Goal: Transaction & Acquisition: Purchase product/service

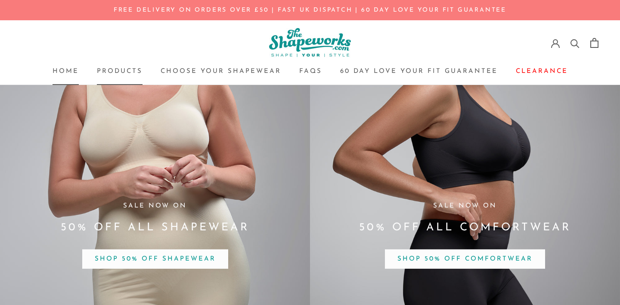
click at [130, 71] on link "Products Products" at bounding box center [120, 71] width 46 height 6
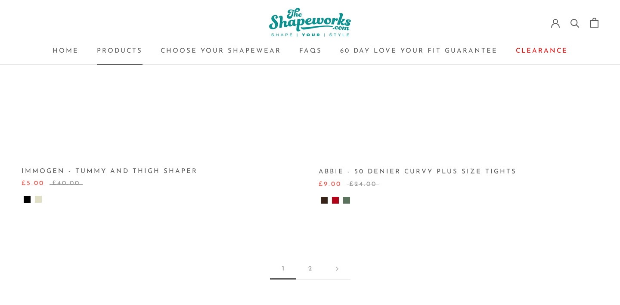
scroll to position [1320, 0]
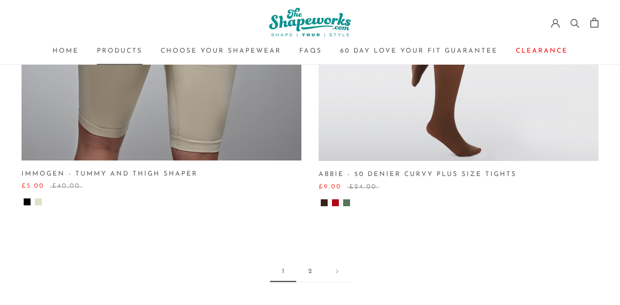
click at [307, 261] on link "2" at bounding box center [310, 271] width 28 height 21
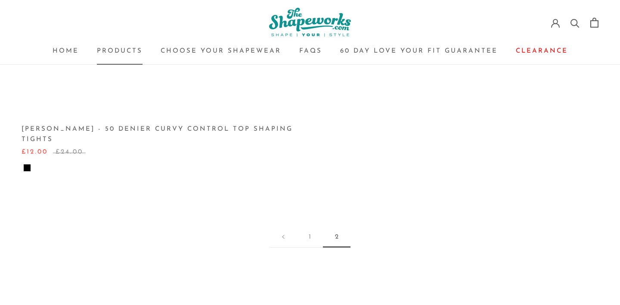
scroll to position [272, 0]
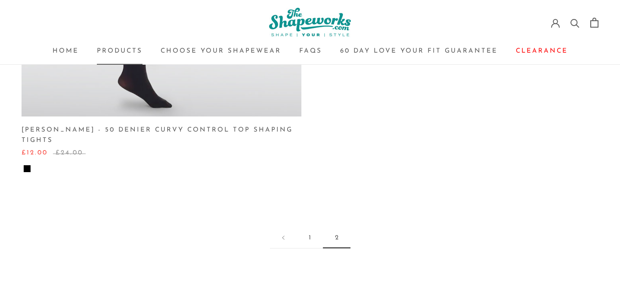
click at [314, 227] on link "1" at bounding box center [310, 237] width 26 height 21
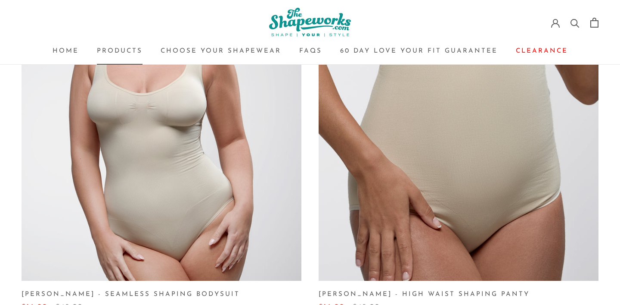
scroll to position [107, 0]
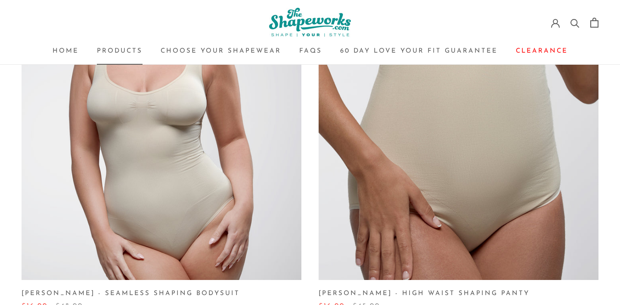
click at [233, 215] on img at bounding box center [162, 140] width 280 height 280
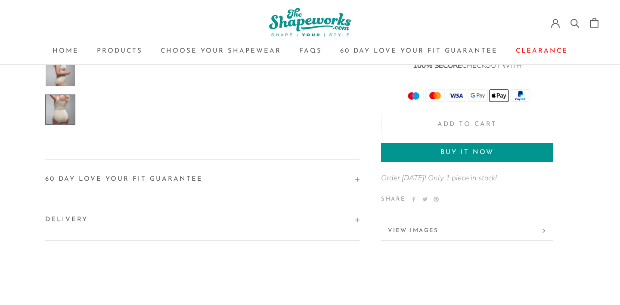
scroll to position [1349, 0]
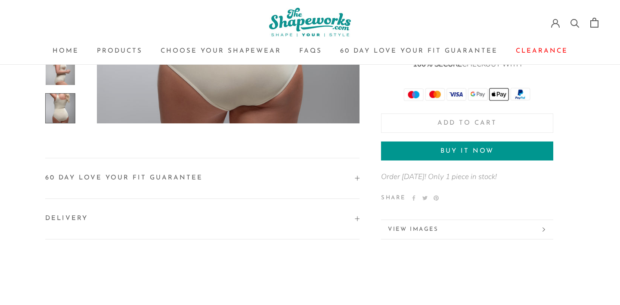
click at [201, 177] on button "60 Day love Your Fit Guarantee" at bounding box center [202, 178] width 314 height 40
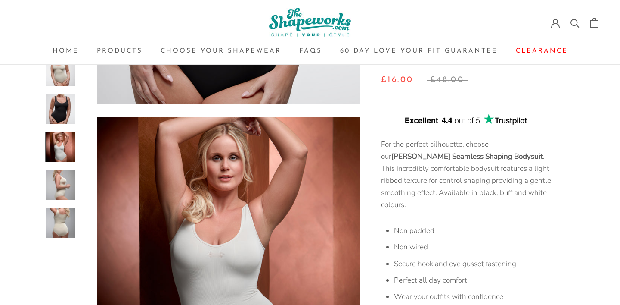
scroll to position [541, 0]
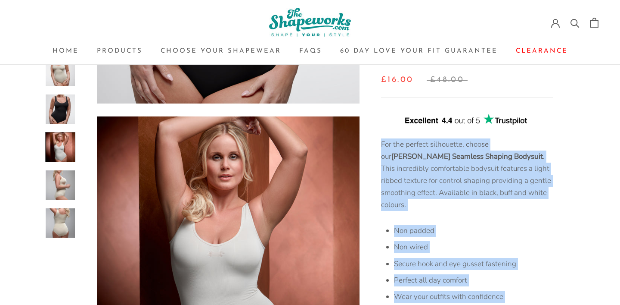
drag, startPoint x: 537, startPoint y: 289, endPoint x: 381, endPoint y: 132, distance: 220.8
copy div "For the perfect silhouette, choose our Kimberley Seamless Shaping Bodysuit . Th…"
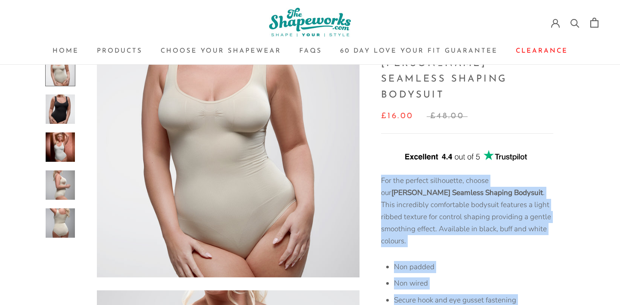
scroll to position [0, 0]
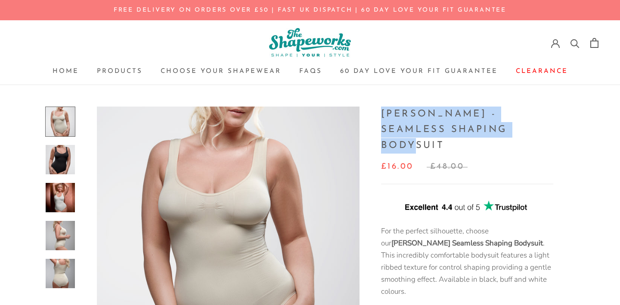
drag, startPoint x: 515, startPoint y: 127, endPoint x: 383, endPoint y: 113, distance: 132.1
click at [383, 113] on h1 "[PERSON_NAME] - Seamless Shaping Bodysuit" at bounding box center [467, 129] width 172 height 47
copy h1 "[PERSON_NAME] - Seamless Shaping Bodysuit"
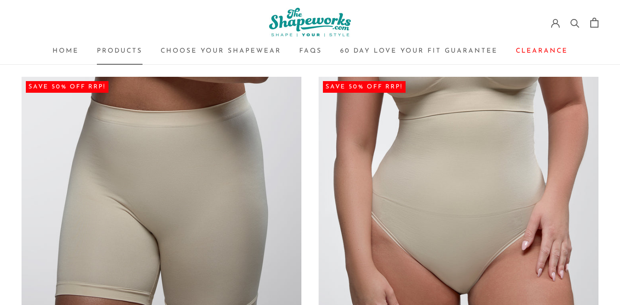
scroll to position [365, 0]
